Goal: Task Accomplishment & Management: Manage account settings

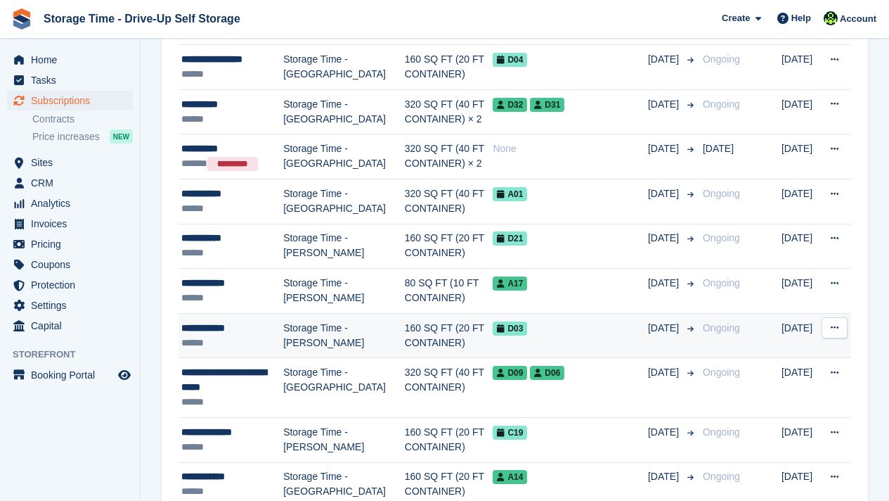
scroll to position [281, 0]
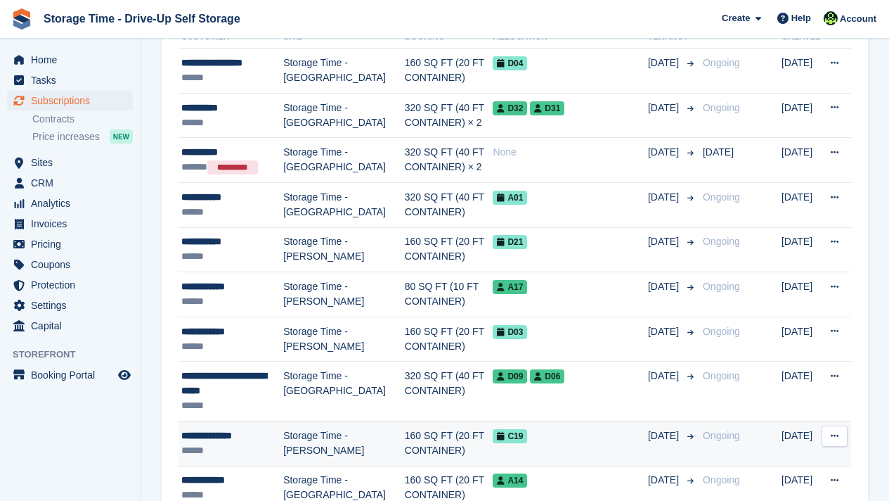
click at [416, 443] on td "160 SQ FT (20 FT CONTAINER)" at bounding box center [449, 442] width 89 height 45
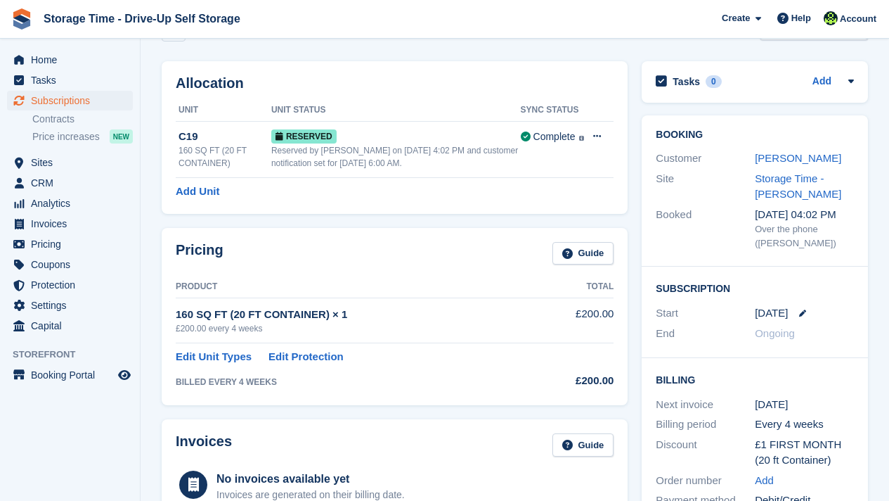
scroll to position [141, 0]
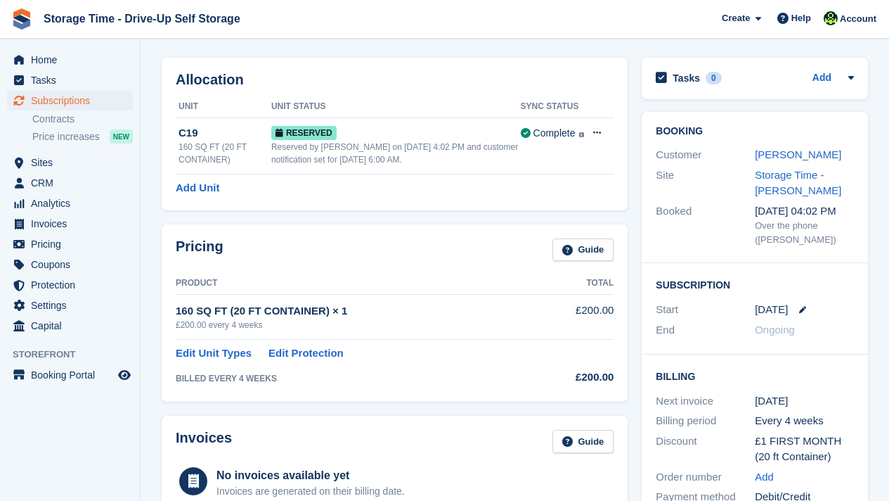
click at [475, 193] on div "Add Unit" at bounding box center [395, 188] width 438 height 16
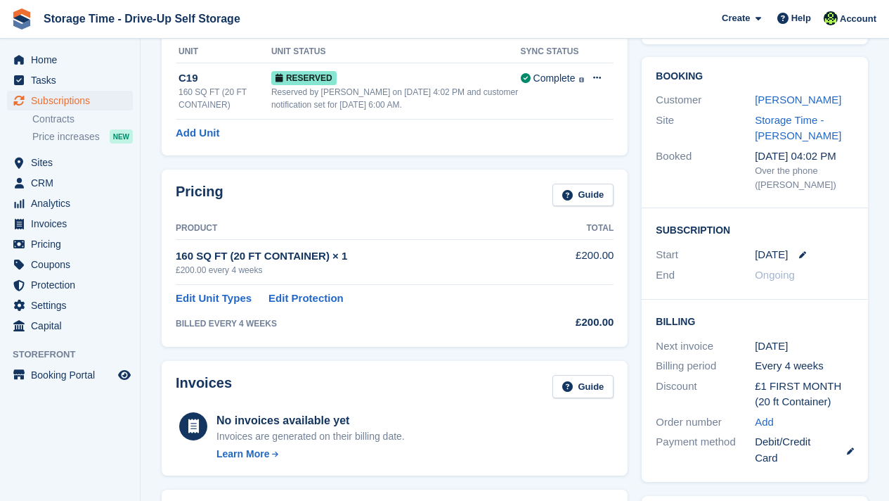
scroll to position [197, 0]
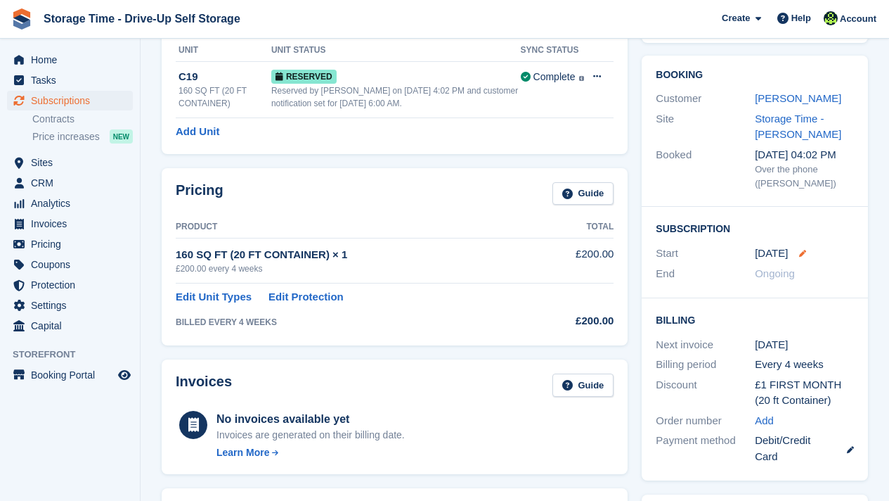
click at [799, 252] on icon at bounding box center [802, 253] width 7 height 7
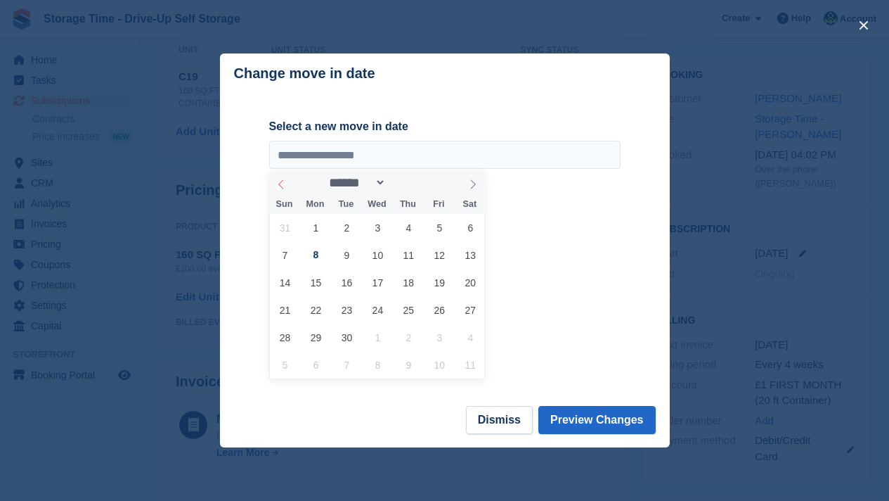
click at [278, 186] on icon at bounding box center [281, 184] width 10 height 10
select select "*"
click at [349, 337] on span "26" at bounding box center [346, 336] width 27 height 27
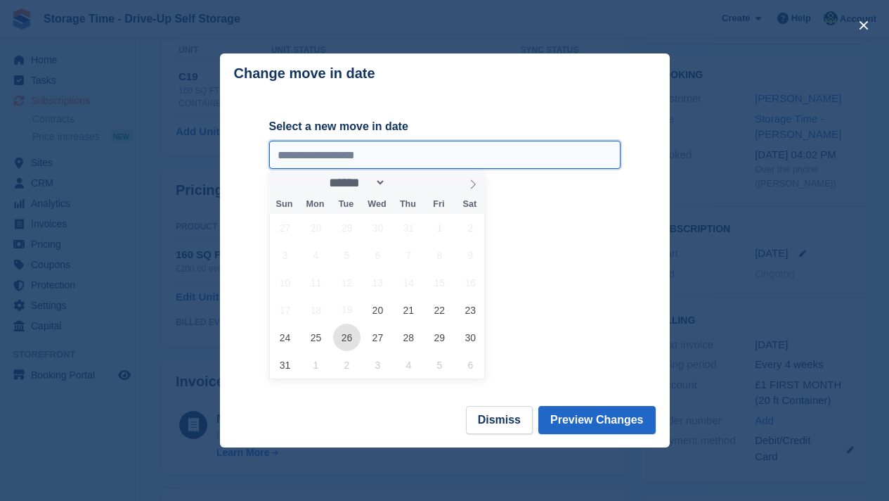
type input "**********"
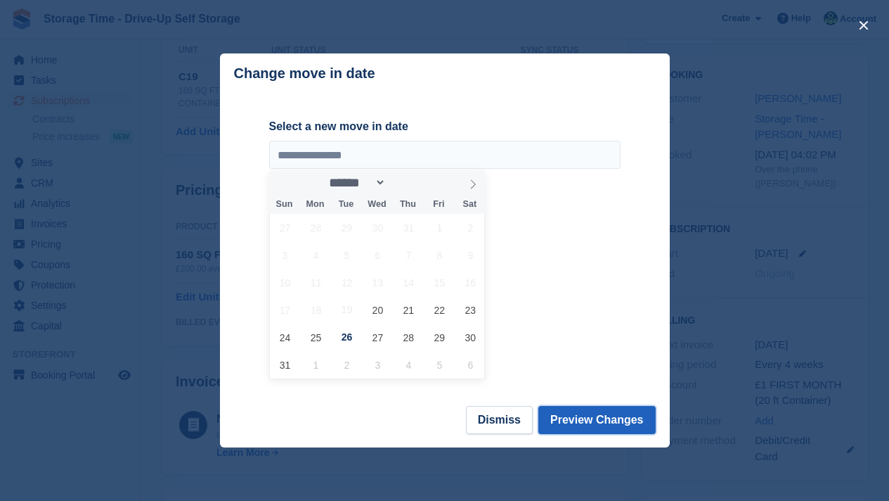
click at [588, 430] on button "Preview Changes" at bounding box center [597, 420] width 117 height 28
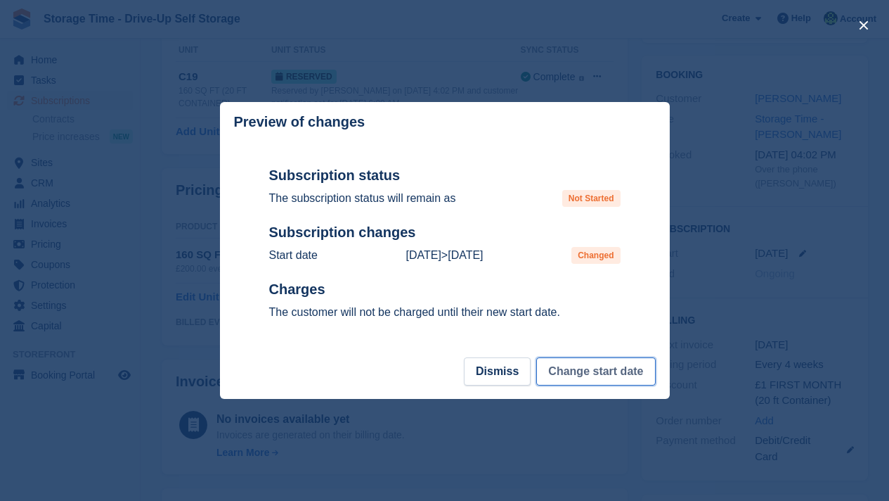
click at [582, 373] on button "Change start date" at bounding box center [595, 371] width 119 height 28
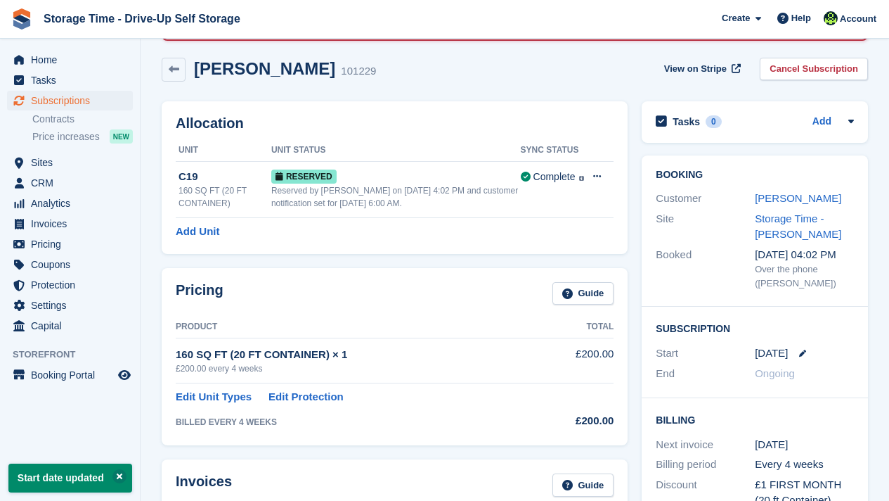
scroll to position [112, 0]
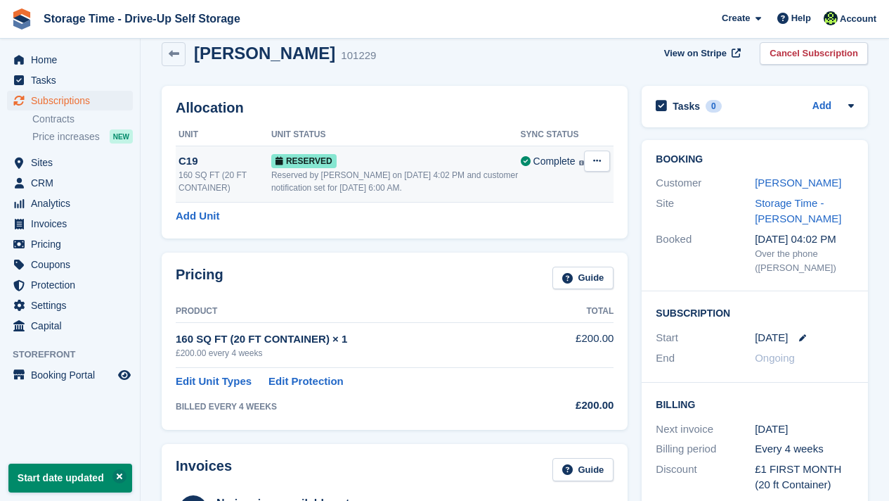
click at [419, 172] on div "Reserved by Laaibah Sarwar on 12th Aug, 4:02 PM and customer notification set f…" at bounding box center [396, 181] width 250 height 25
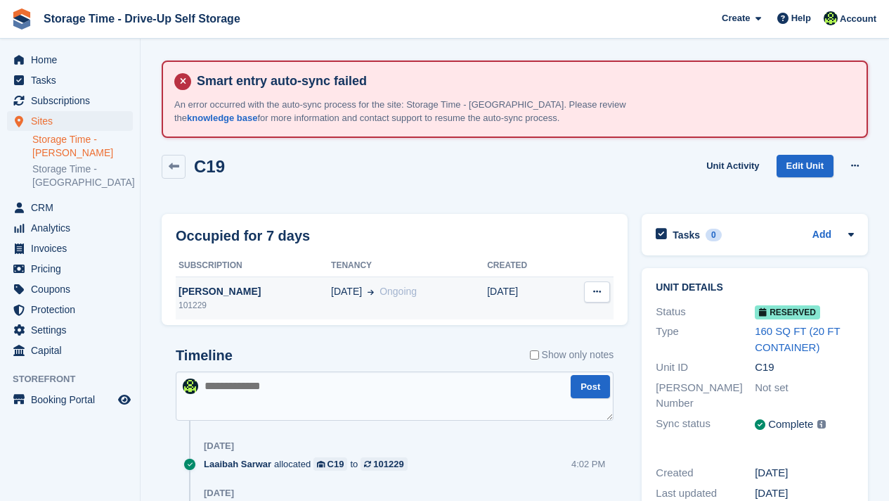
click at [395, 292] on span "Ongoing" at bounding box center [398, 290] width 37 height 11
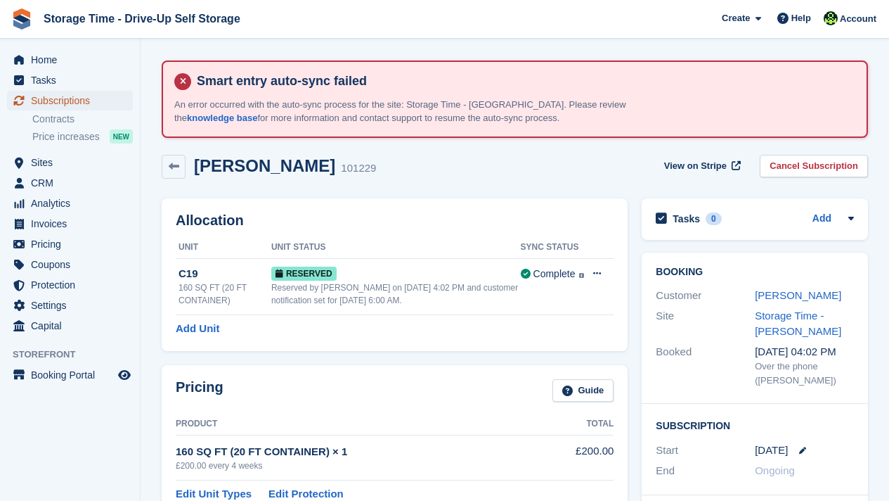
click at [63, 103] on span "Subscriptions" at bounding box center [73, 101] width 84 height 20
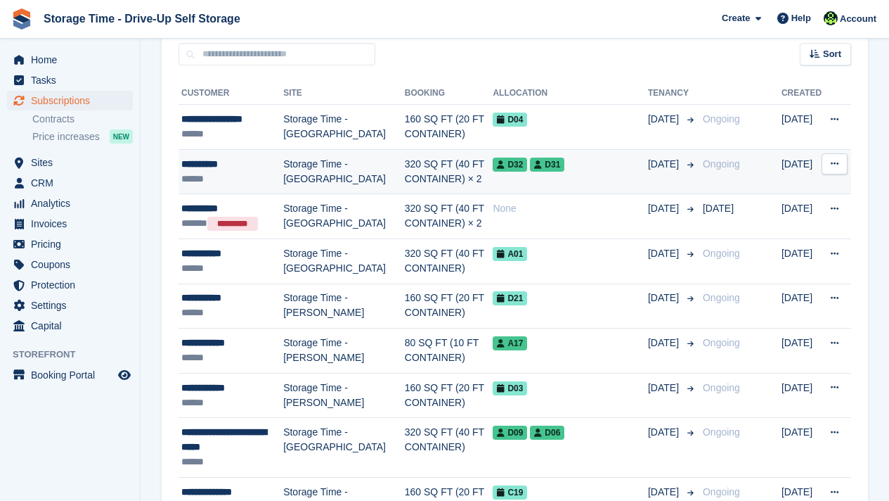
scroll to position [253, 0]
